Goal: Task Accomplishment & Management: Complete application form

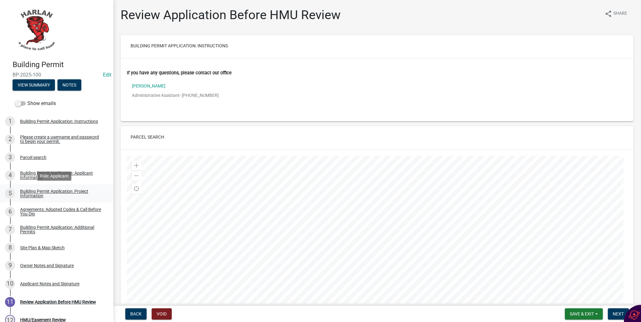
click at [24, 191] on div "Building Permit Application: Project Information" at bounding box center [61, 193] width 83 height 9
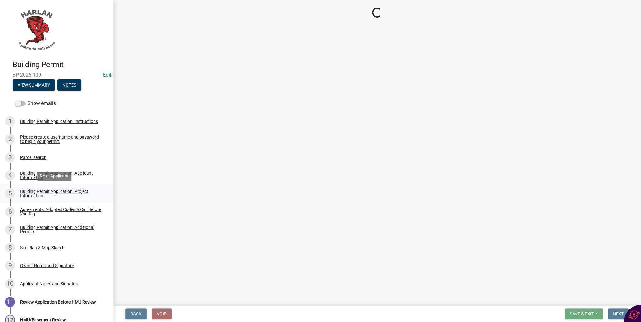
select select "57c12fbf-2104-401b-a871-4062d0a56bab"
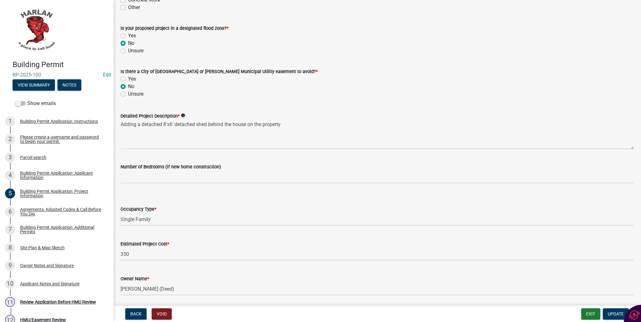
scroll to position [322, 0]
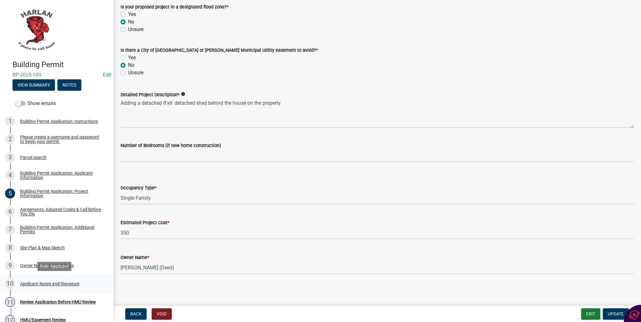
click at [24, 282] on div "Applicant Notes and Signature" at bounding box center [49, 284] width 59 height 4
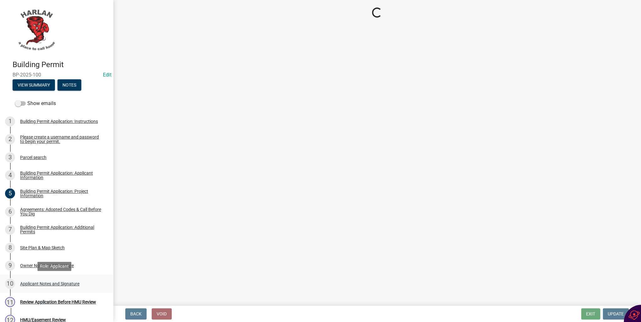
scroll to position [0, 0]
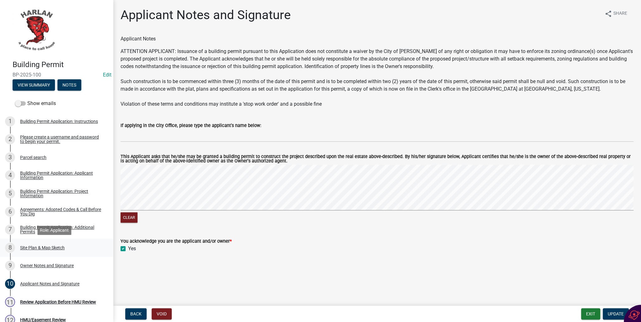
click at [31, 248] on div "Site Plan & Map Sketch" at bounding box center [42, 248] width 45 height 4
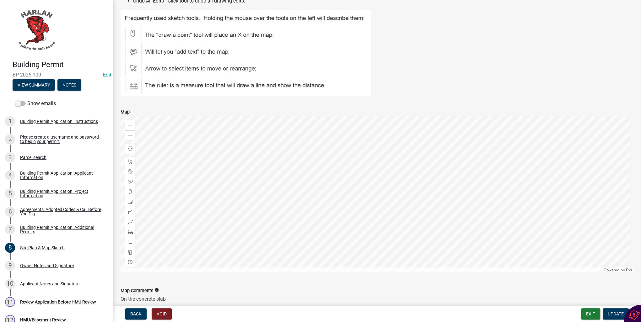
scroll to position [251, 0]
click at [130, 136] on span at bounding box center [130, 134] width 5 height 5
click at [36, 284] on div "Applicant Notes and Signature" at bounding box center [49, 284] width 59 height 4
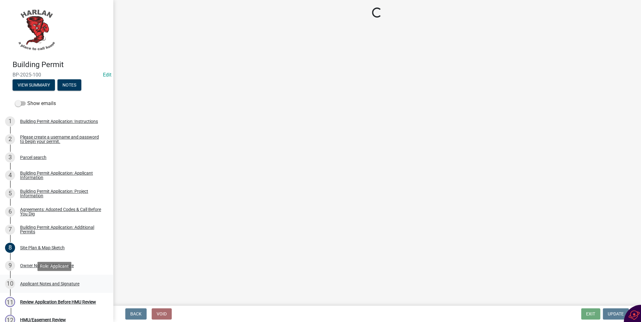
scroll to position [0, 0]
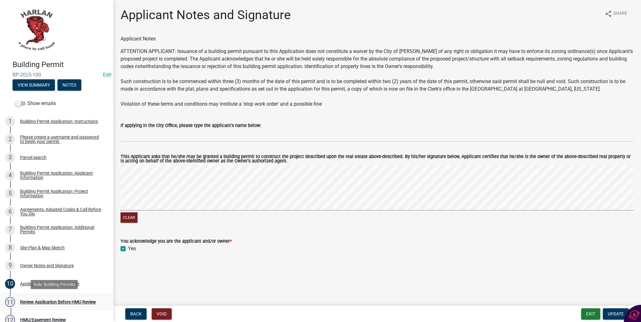
click at [31, 302] on div "Review Application Before HMU Review" at bounding box center [58, 302] width 76 height 4
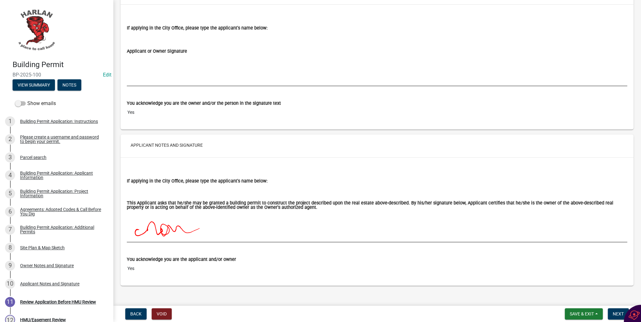
scroll to position [2459, 0]
click at [615, 313] on span "Next" at bounding box center [617, 314] width 11 height 5
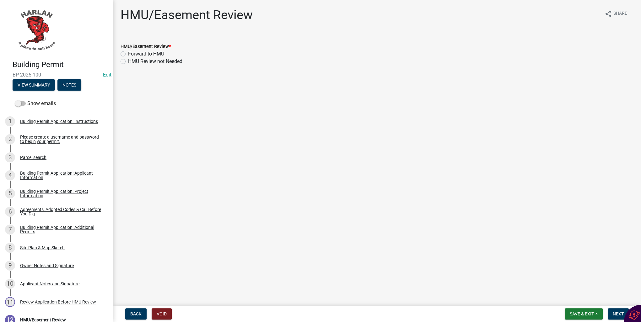
click at [128, 55] on label "Forward to HMU" at bounding box center [146, 54] width 36 height 8
click at [128, 54] on input "Forward to HMU" at bounding box center [130, 52] width 4 height 4
radio input "true"
click at [616, 315] on span "Next" at bounding box center [617, 314] width 11 height 5
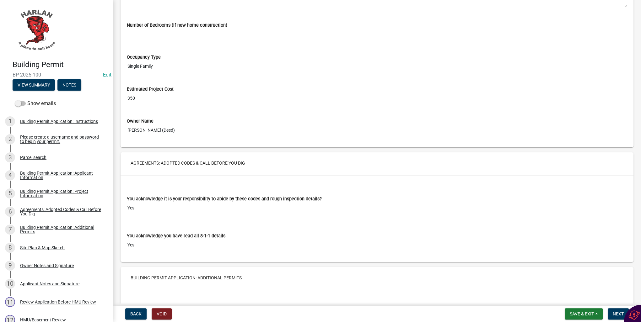
scroll to position [954, 0]
click at [615, 313] on span "Next" at bounding box center [617, 314] width 11 height 5
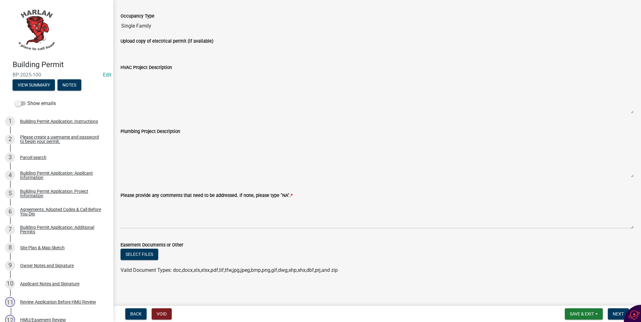
scroll to position [74, 0]
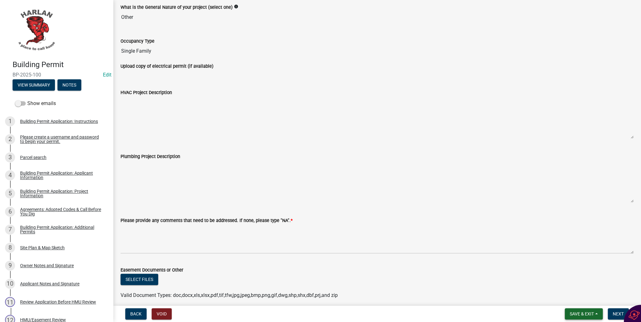
click at [592, 312] on span "Save & Exit" at bounding box center [581, 314] width 24 height 5
click at [576, 298] on button "Save & Exit" at bounding box center [577, 297] width 50 height 15
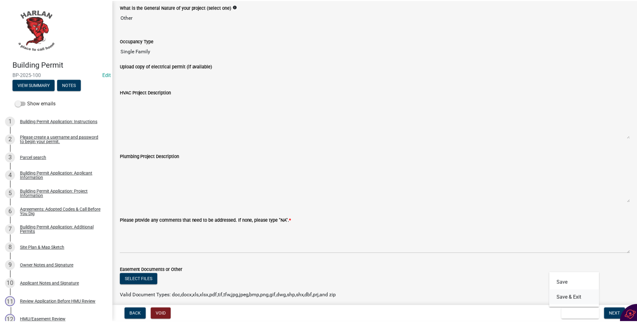
scroll to position [0, 0]
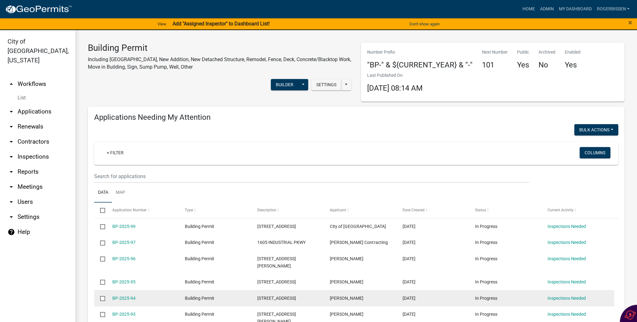
scroll to position [25, 0]
